Goal: Find specific page/section

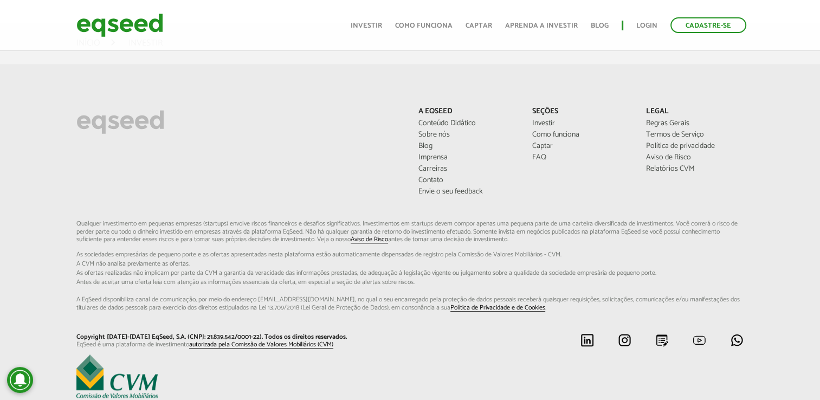
scroll to position [859, 0]
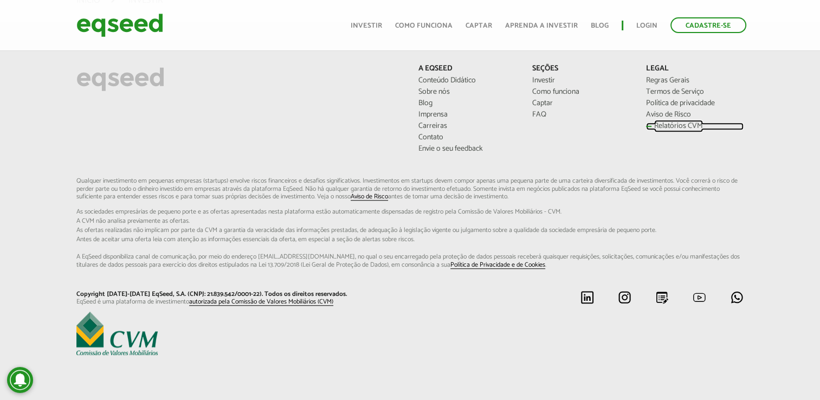
click at [659, 126] on link "Relatórios CVM" at bounding box center [695, 127] width 98 height 8
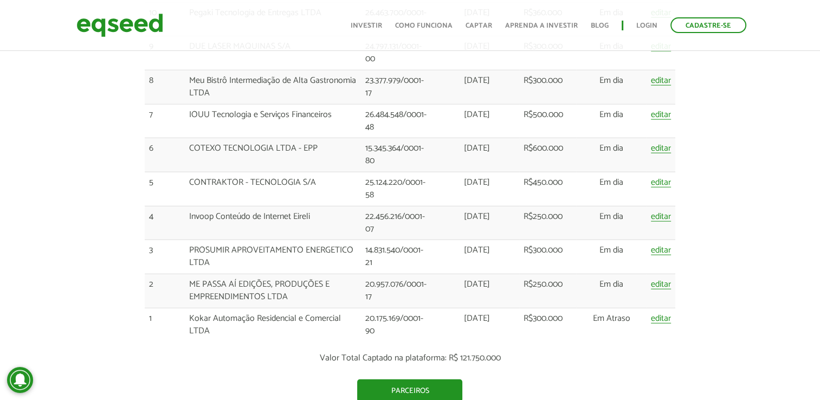
scroll to position [2580, 0]
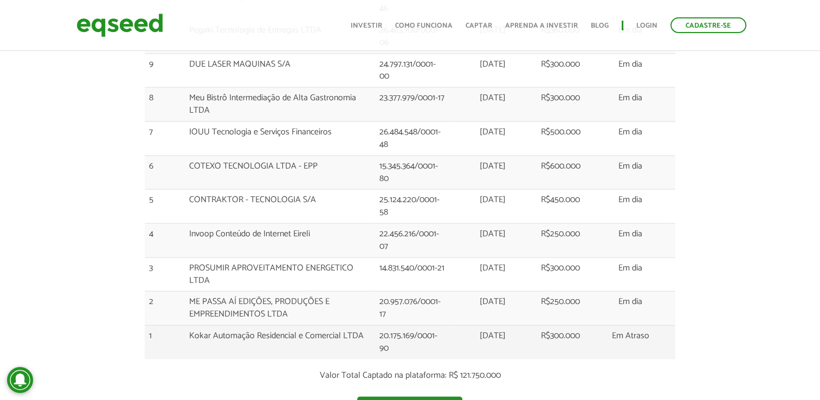
scroll to position [2526, 0]
